Goal: Transaction & Acquisition: Register for event/course

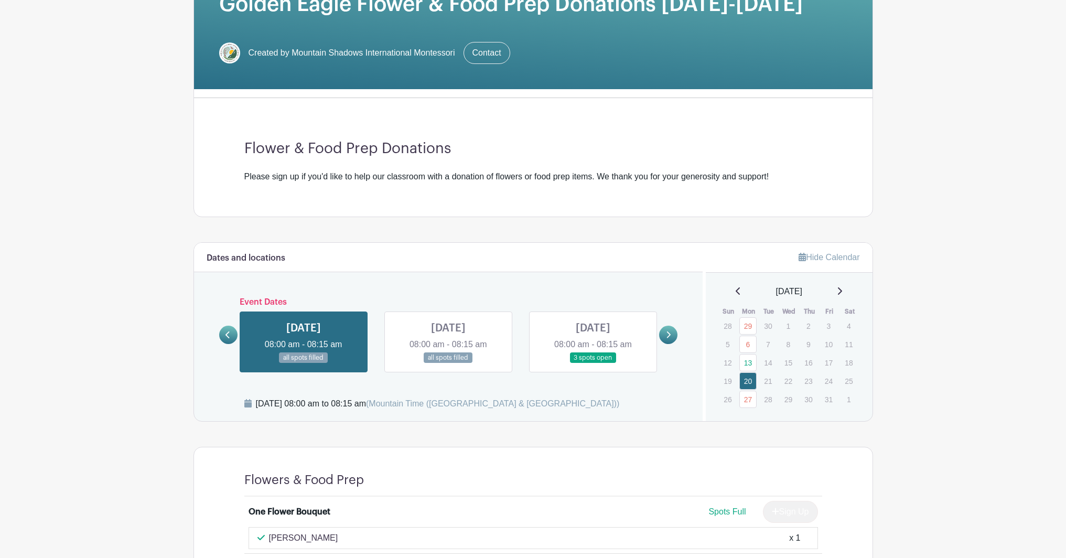
scroll to position [198, 0]
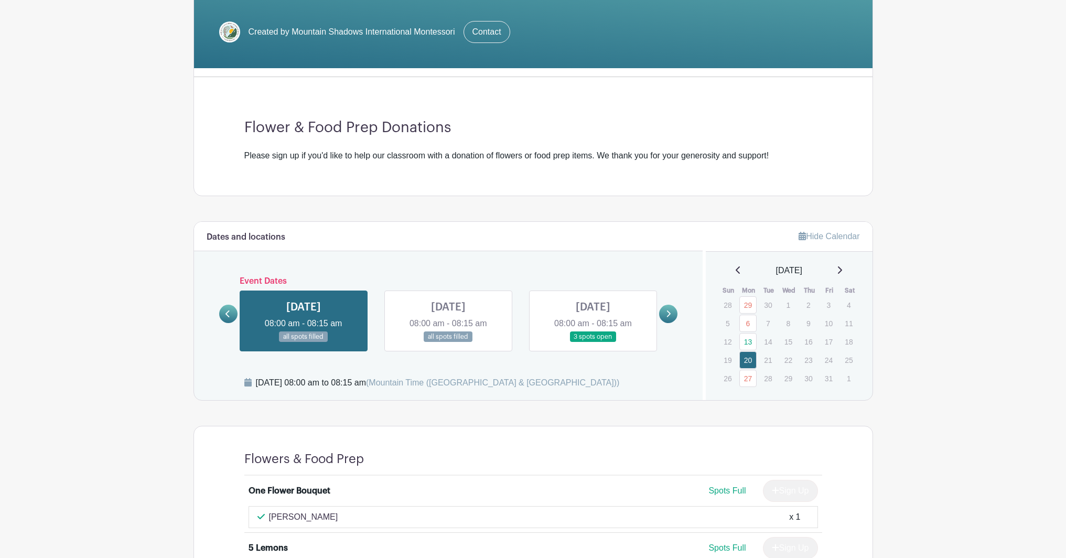
click at [593, 343] on link at bounding box center [593, 343] width 0 height 0
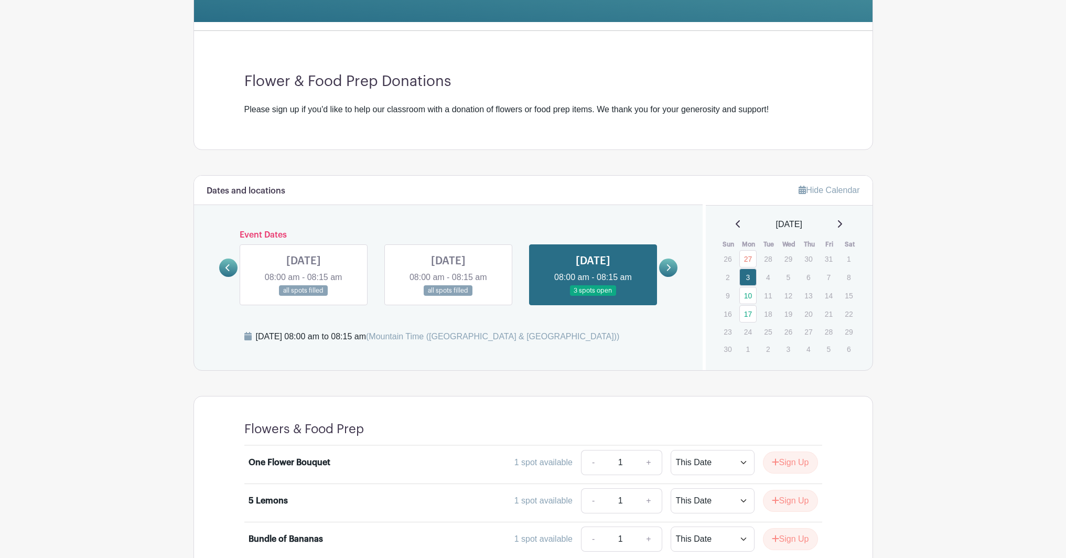
scroll to position [419, 0]
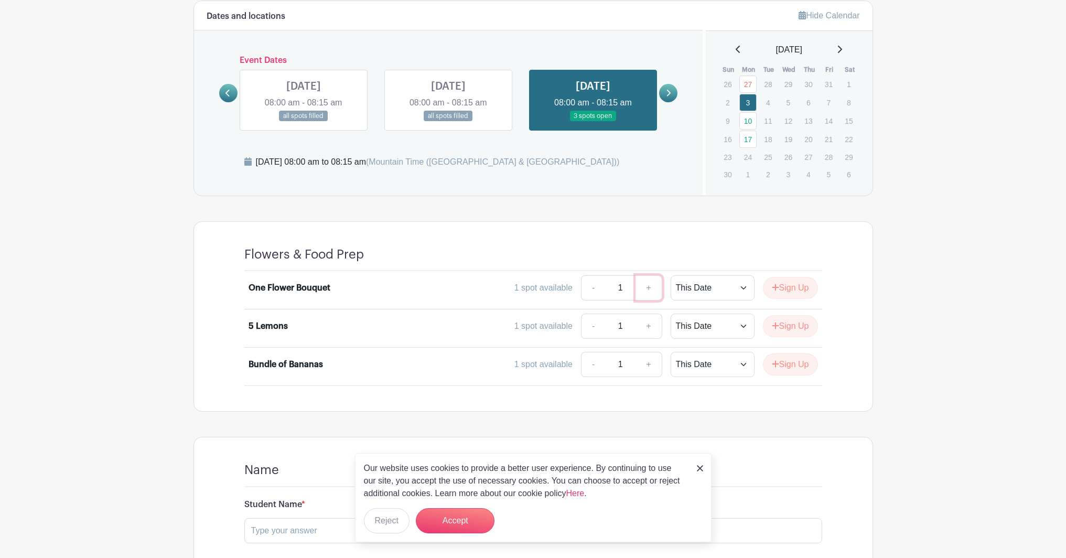
click at [647, 284] on link "+" at bounding box center [649, 287] width 26 height 25
click at [696, 471] on div "Our website uses cookies to provide a better user experience. By continuing to …" at bounding box center [533, 497] width 357 height 89
click at [702, 467] on img at bounding box center [700, 468] width 6 height 6
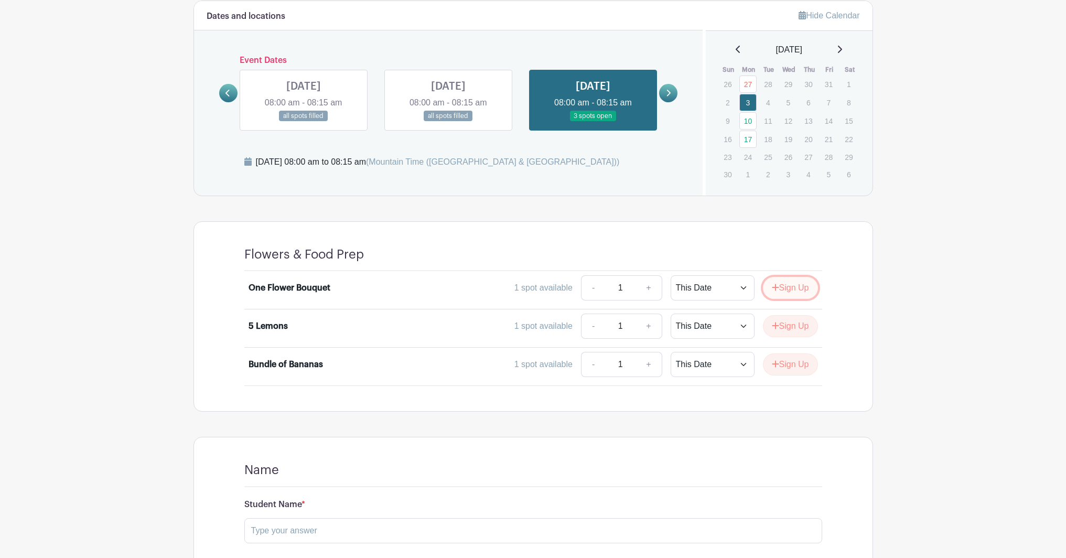
click at [799, 290] on button "Sign Up" at bounding box center [790, 288] width 55 height 22
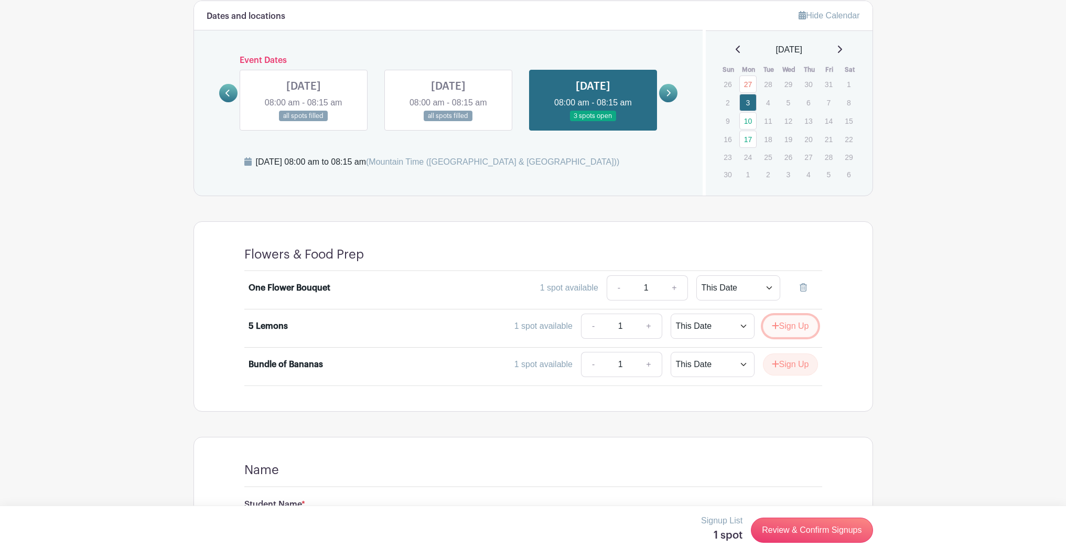
click at [786, 323] on button "Sign Up" at bounding box center [790, 326] width 55 height 22
click at [786, 363] on button "Sign Up" at bounding box center [790, 365] width 55 height 22
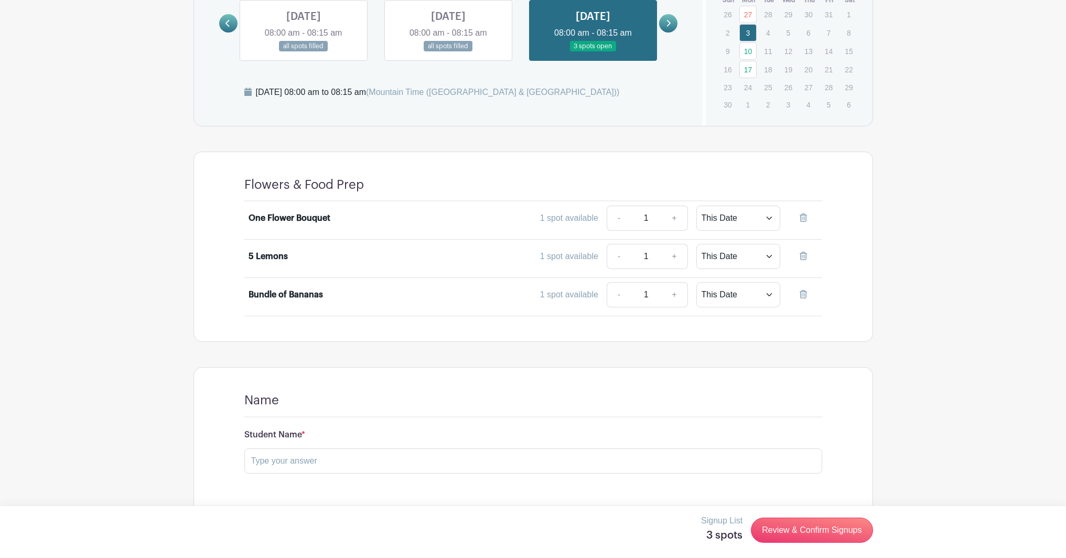
scroll to position [508, 0]
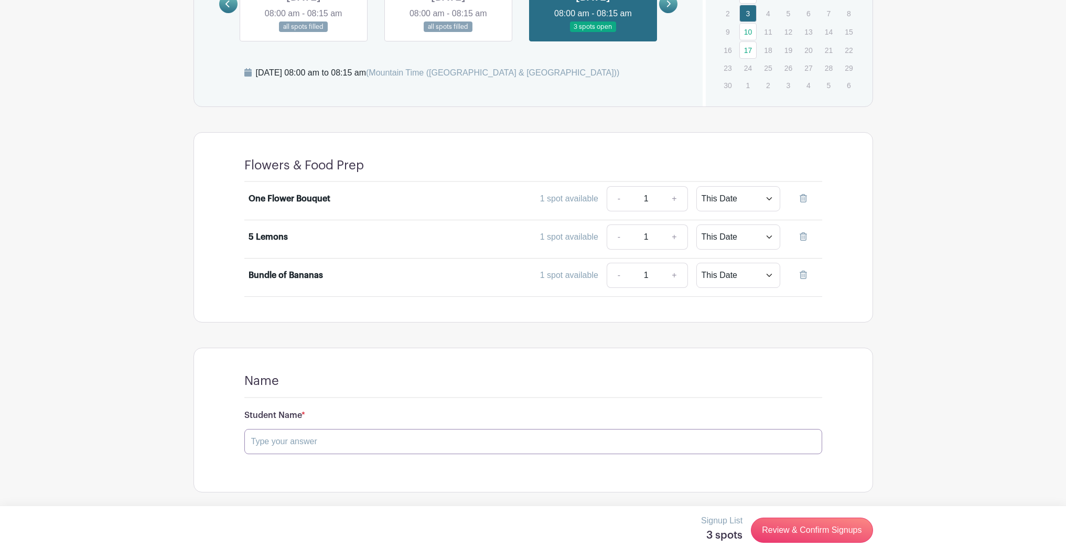
click at [670, 447] on input "text" at bounding box center [533, 441] width 578 height 25
type input "W"
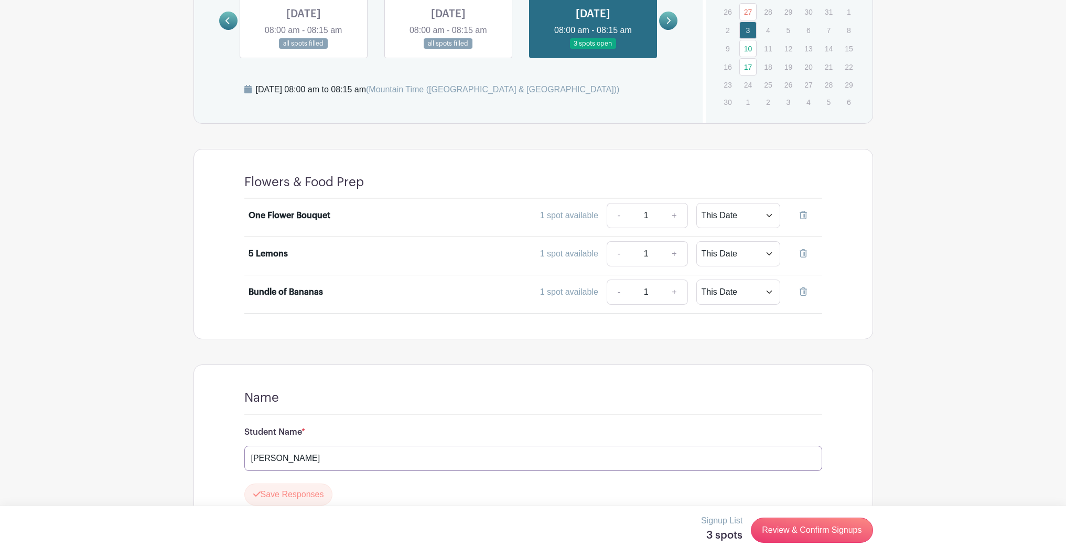
scroll to position [339, 0]
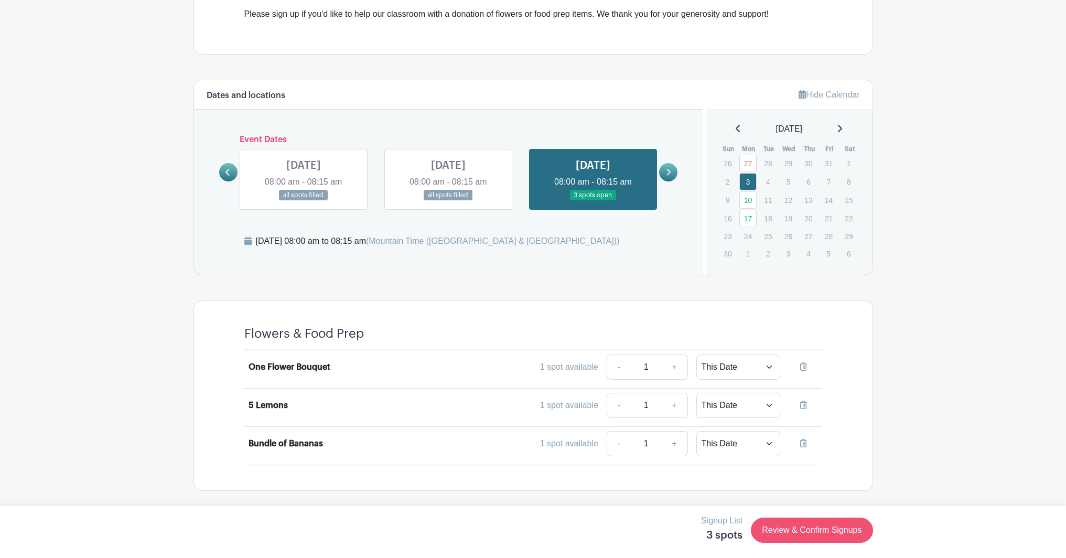
type input "Evelyn Maldonado"
click at [789, 530] on link "Review & Confirm Signups" at bounding box center [812, 530] width 122 height 25
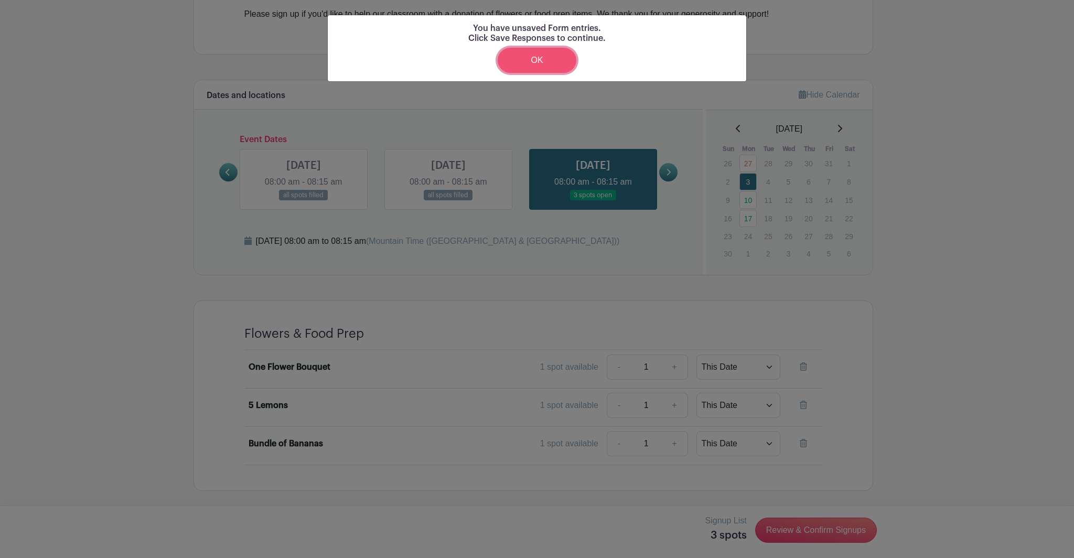
click at [537, 58] on link "OK" at bounding box center [537, 60] width 79 height 25
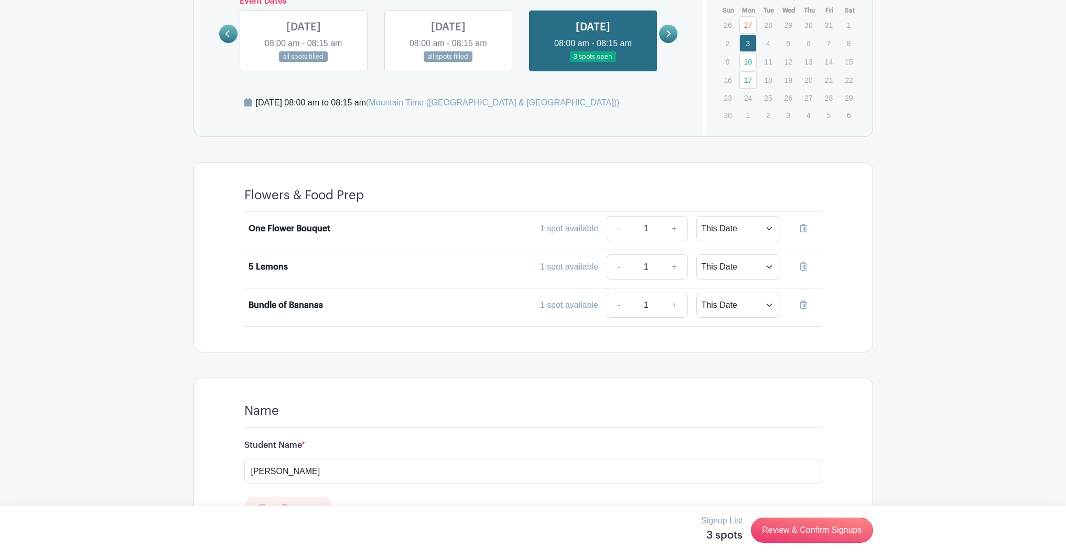
scroll to position [538, 0]
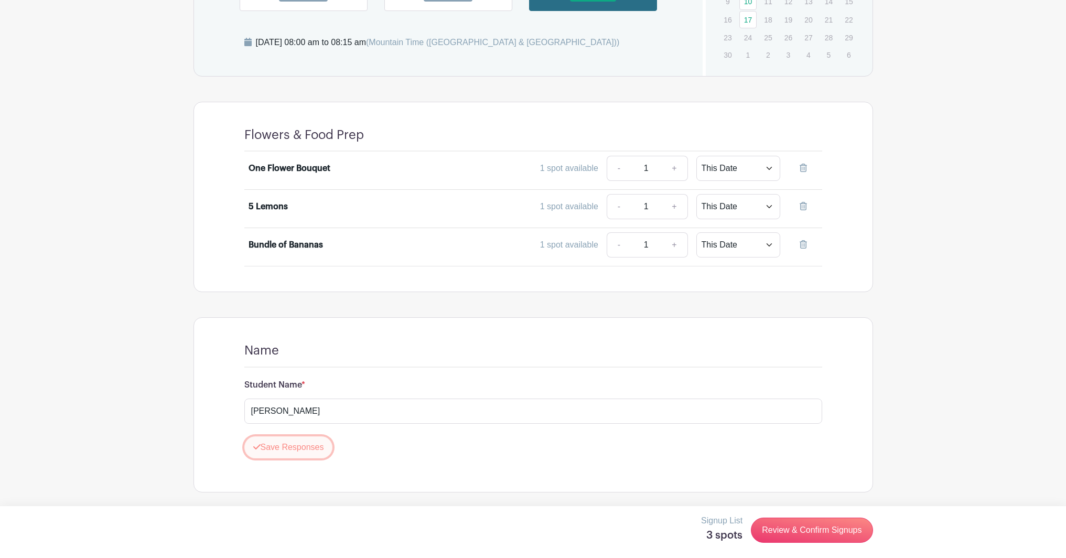
click at [288, 449] on button "Save Responses" at bounding box center [288, 447] width 89 height 22
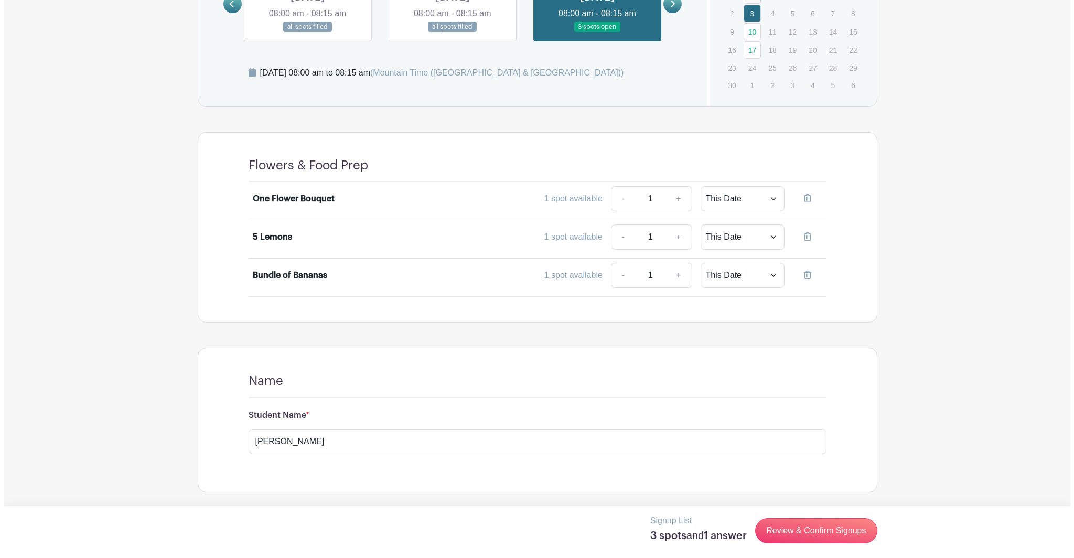
scroll to position [508, 0]
click at [831, 528] on link "Review & Confirm Signups" at bounding box center [812, 530] width 122 height 25
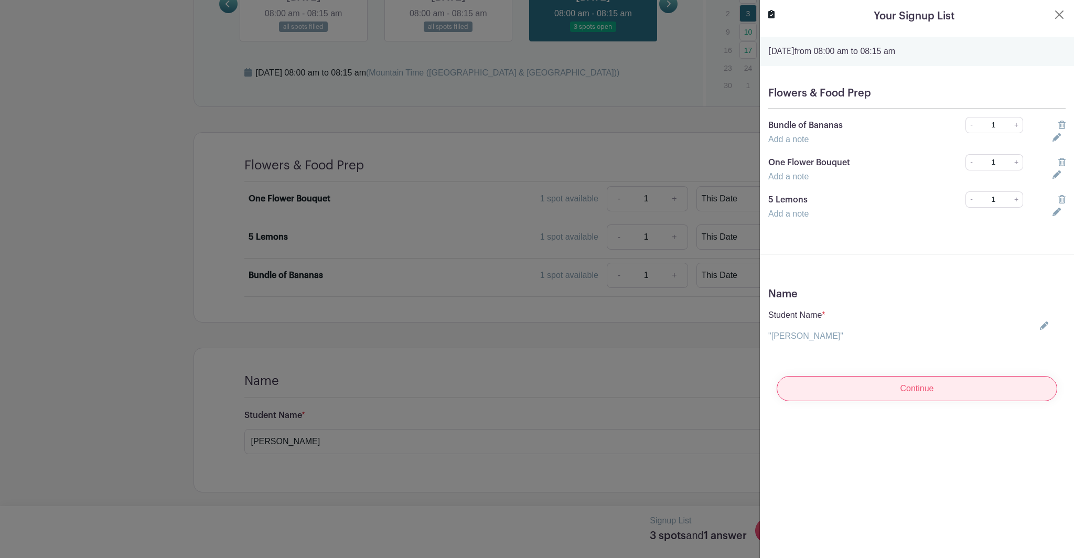
click at [876, 387] on input "Continue" at bounding box center [917, 388] width 281 height 25
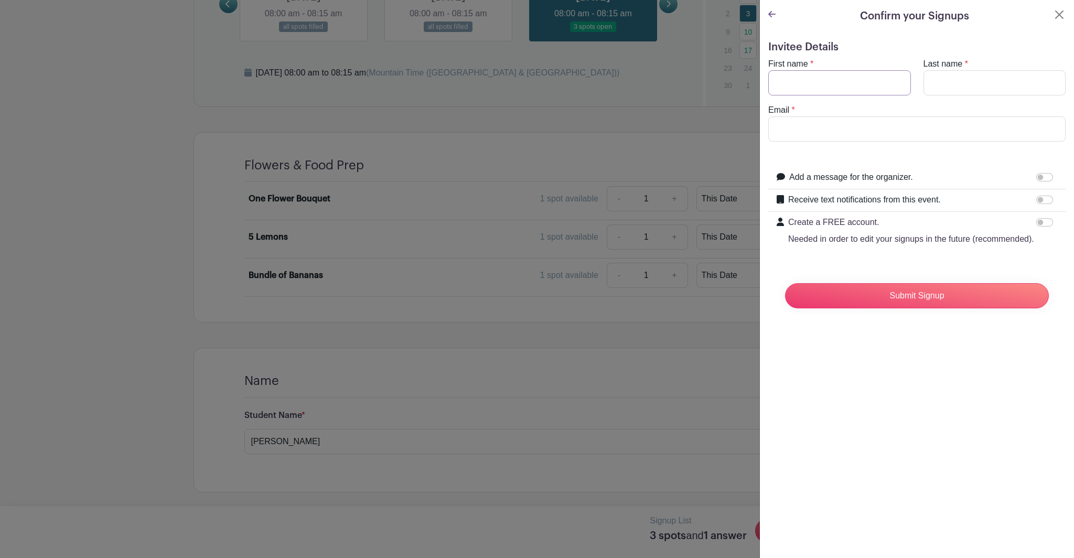
click at [820, 80] on input "First name" at bounding box center [840, 82] width 143 height 25
type input "Ariana"
type input "Brents"
type input "arianabrents@gmail.com"
click at [1039, 199] on input "Receive text notifications from this event." at bounding box center [1045, 200] width 17 height 8
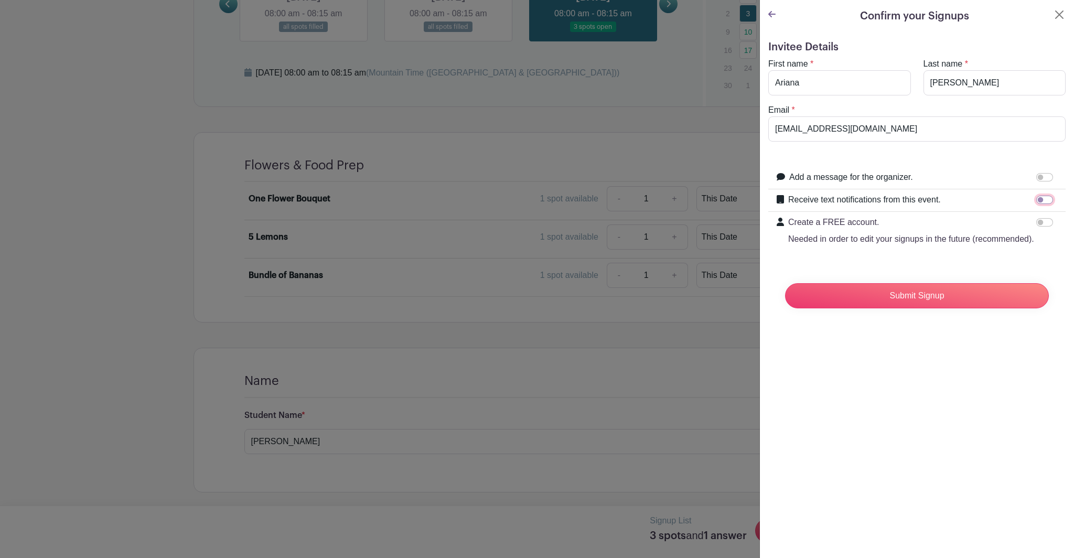
checkbox input "true"
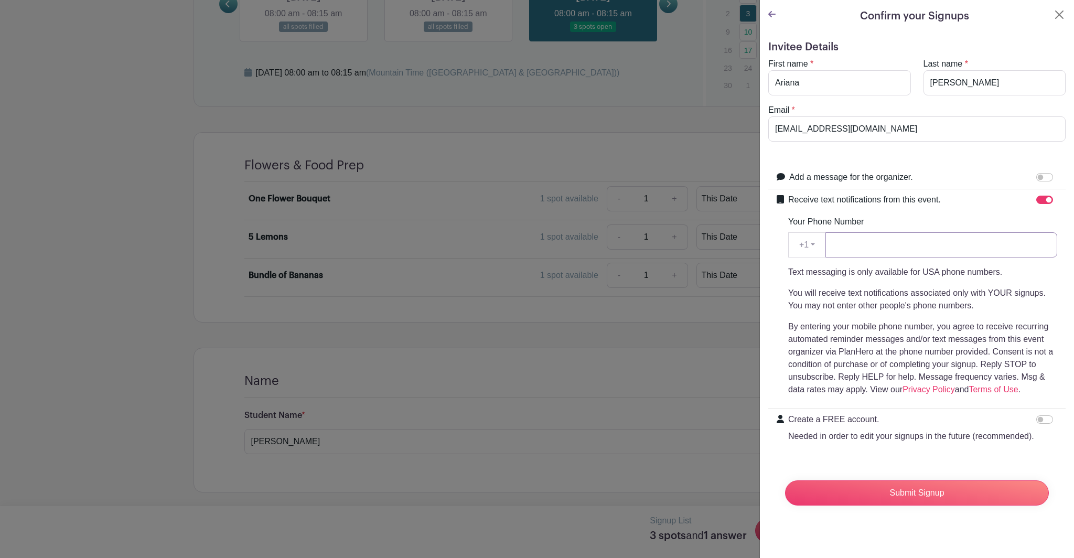
click at [1021, 242] on input "Your Phone Number" at bounding box center [942, 244] width 232 height 25
type input "7202619757"
click at [998, 347] on p "By entering your mobile phone number, you agree to receive recurring automated …" at bounding box center [922, 359] width 269 height 76
click at [952, 506] on input "Submit Signup" at bounding box center [917, 493] width 264 height 25
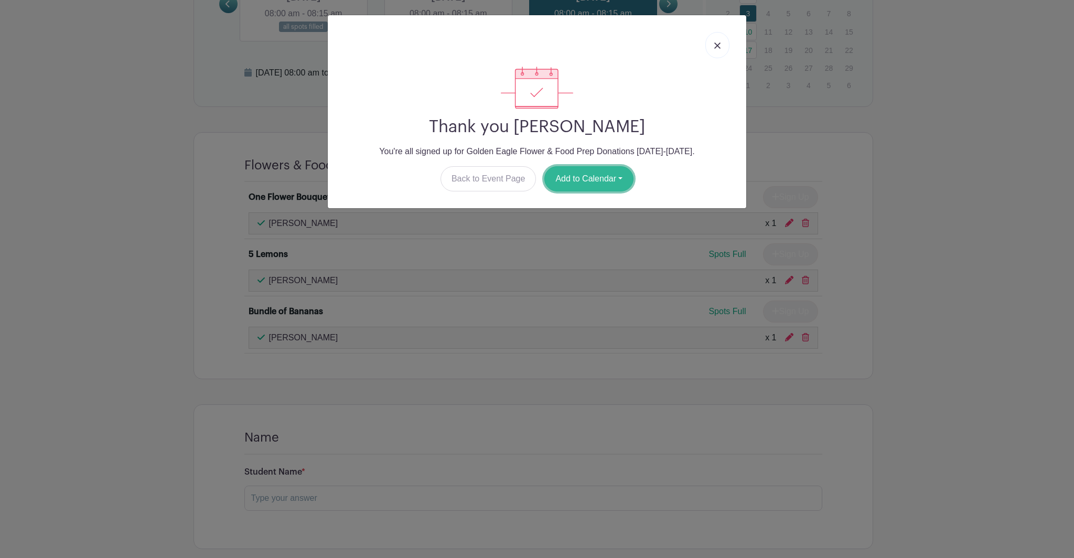
click at [602, 183] on button "Add to Calendar" at bounding box center [589, 178] width 89 height 25
click at [601, 209] on link "Google Calendar" at bounding box center [586, 205] width 83 height 17
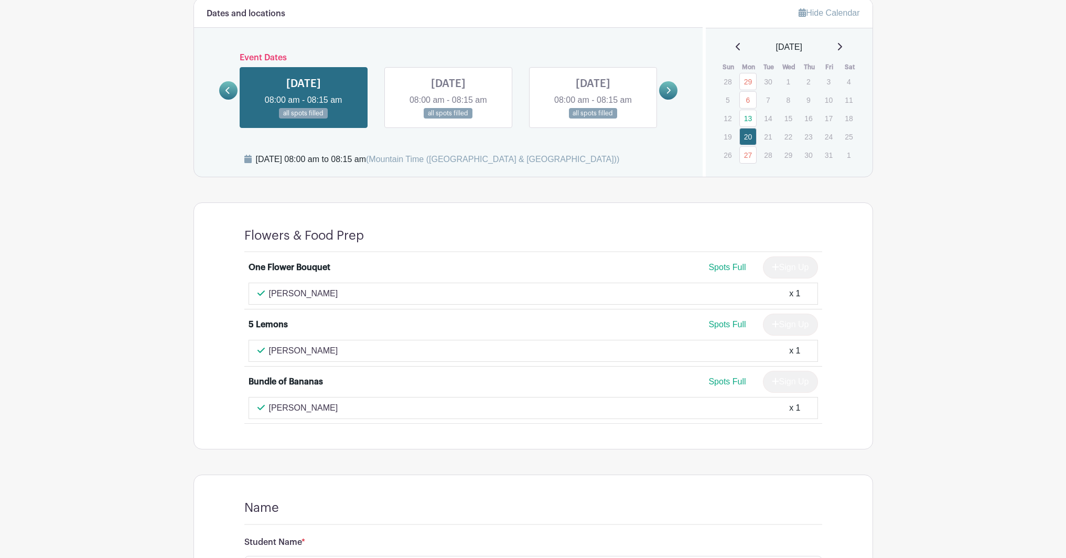
scroll to position [349, 0]
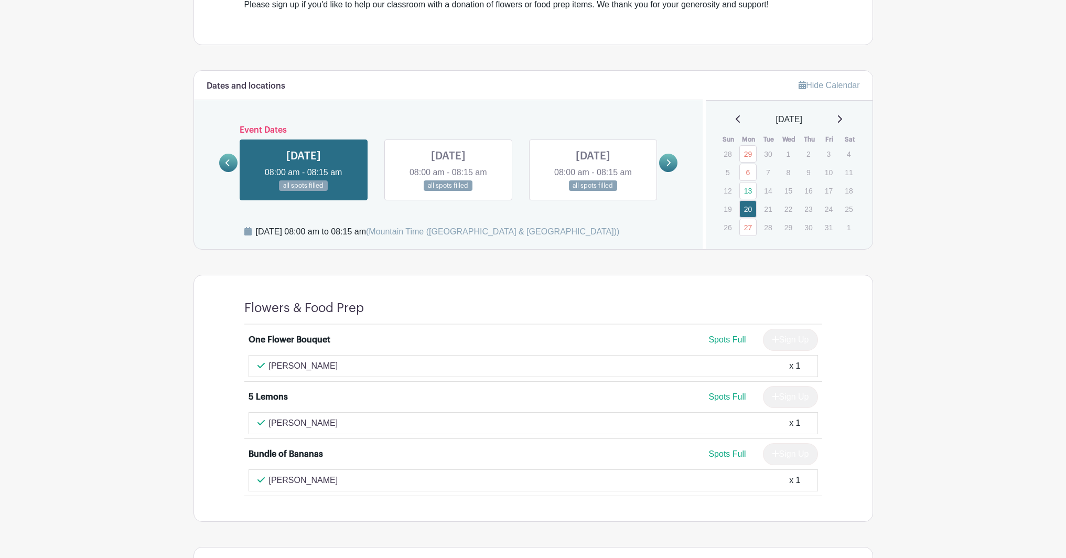
click at [593, 191] on link at bounding box center [593, 191] width 0 height 0
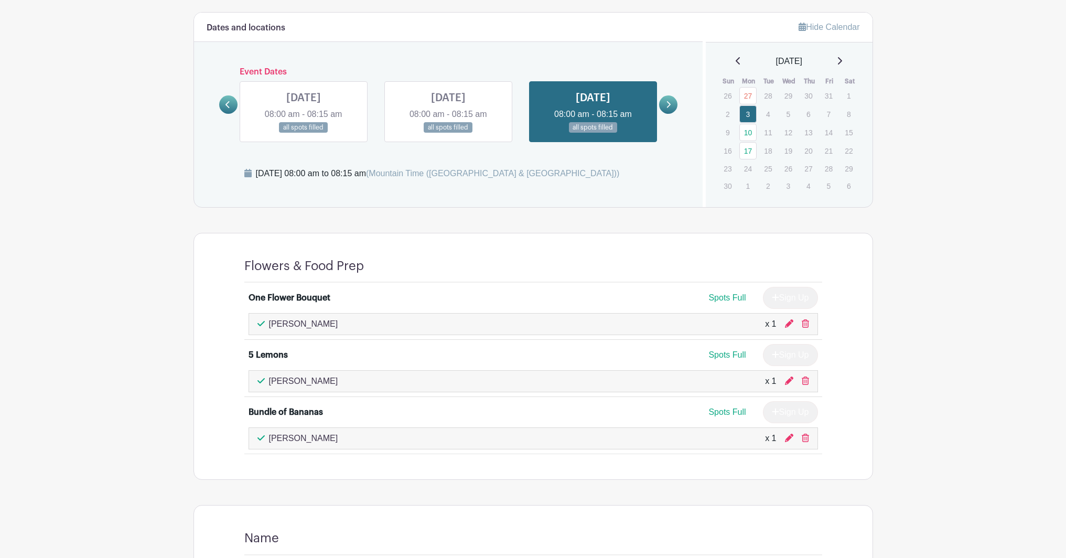
scroll to position [208, 0]
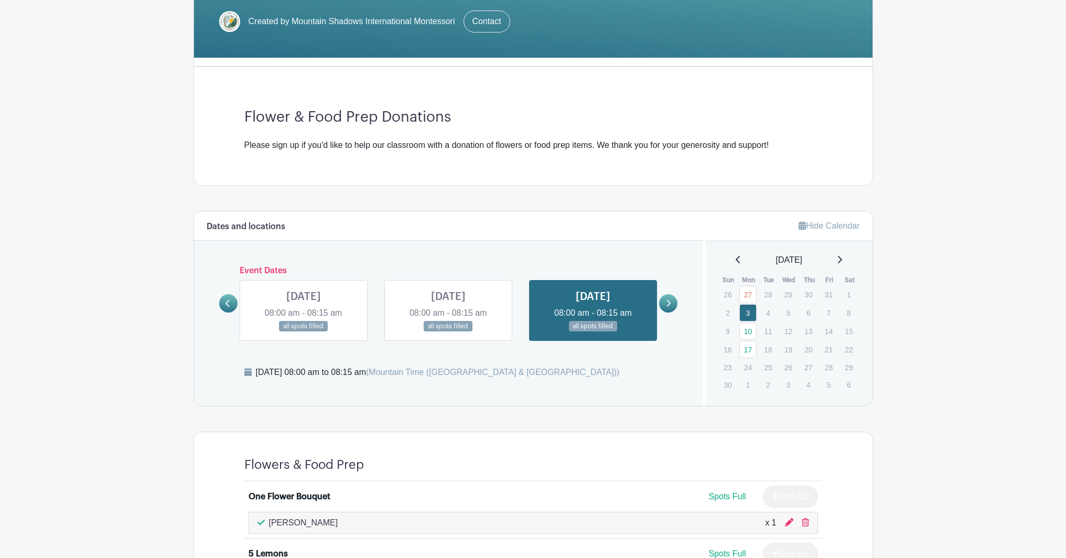
click at [663, 304] on link at bounding box center [668, 303] width 18 height 18
